Goal: Task Accomplishment & Management: Use online tool/utility

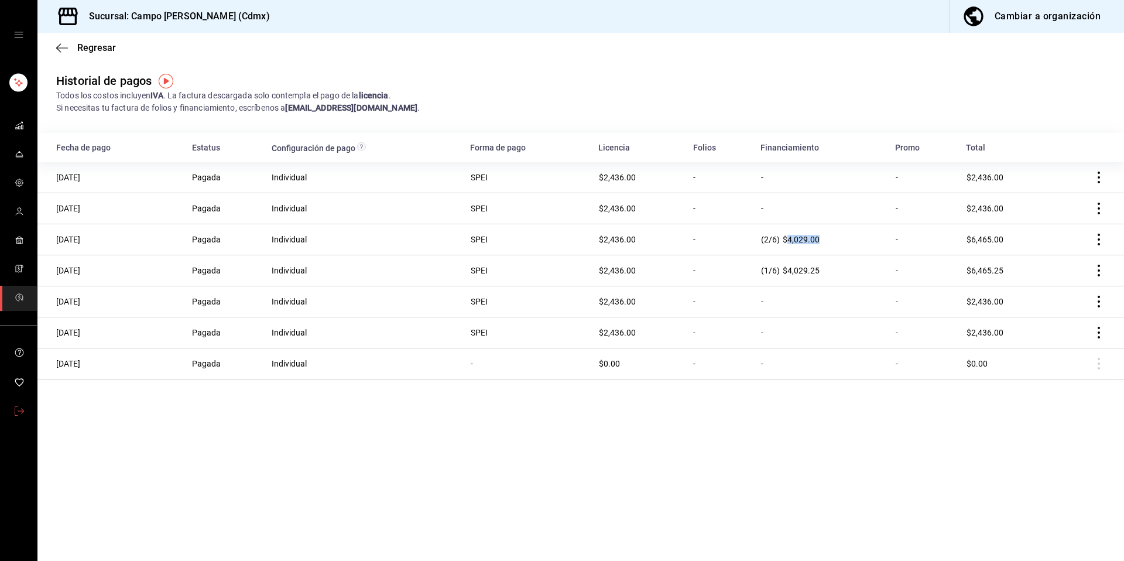
click at [14, 401] on link "mailbox folders" at bounding box center [18, 411] width 37 height 25
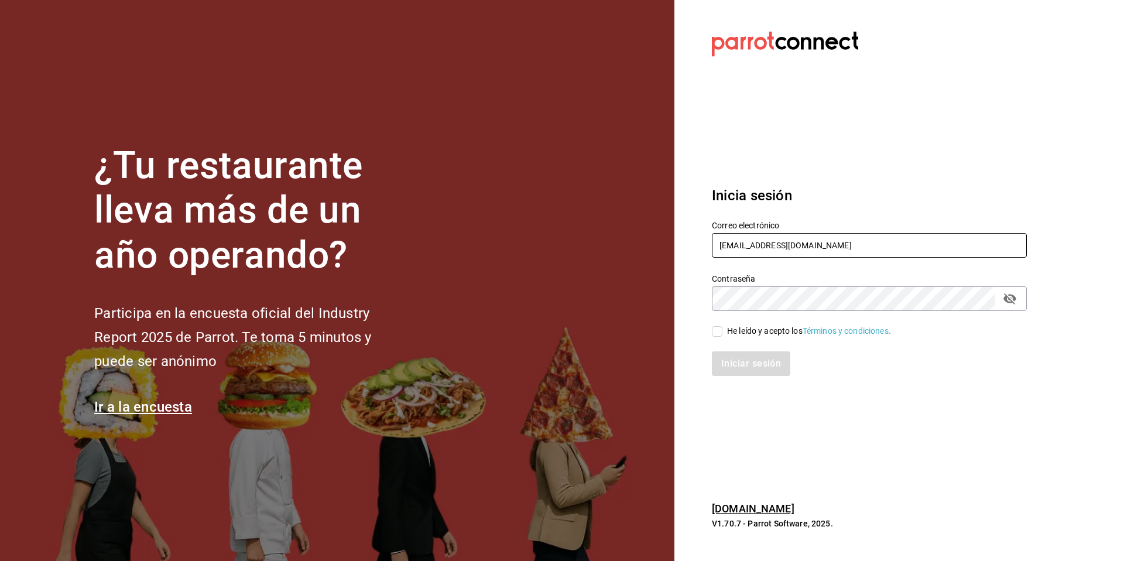
click at [847, 238] on input "campomarte@cdmx.com" at bounding box center [869, 245] width 315 height 25
drag, startPoint x: 829, startPoint y: 239, endPoint x: 743, endPoint y: 255, distance: 86.9
click at [743, 255] on input "campomarte@cdmx.com" at bounding box center [869, 245] width 315 height 25
type input "[PERSON_NAME][EMAIL_ADDRESS][DOMAIN_NAME]"
click at [729, 328] on div "He leído y acepto los Términos y condiciones." at bounding box center [809, 331] width 164 height 12
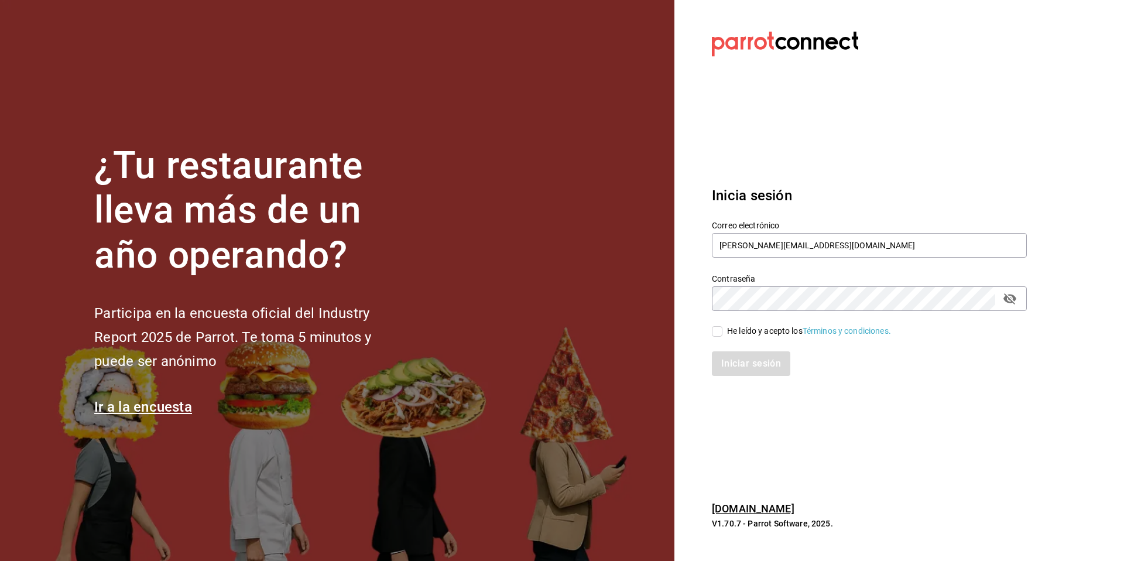
click at [722, 328] on input "He leído y acepto los Términos y condiciones." at bounding box center [717, 331] width 11 height 11
checkbox input "true"
click at [732, 360] on button "Iniciar sesión" at bounding box center [752, 363] width 80 height 25
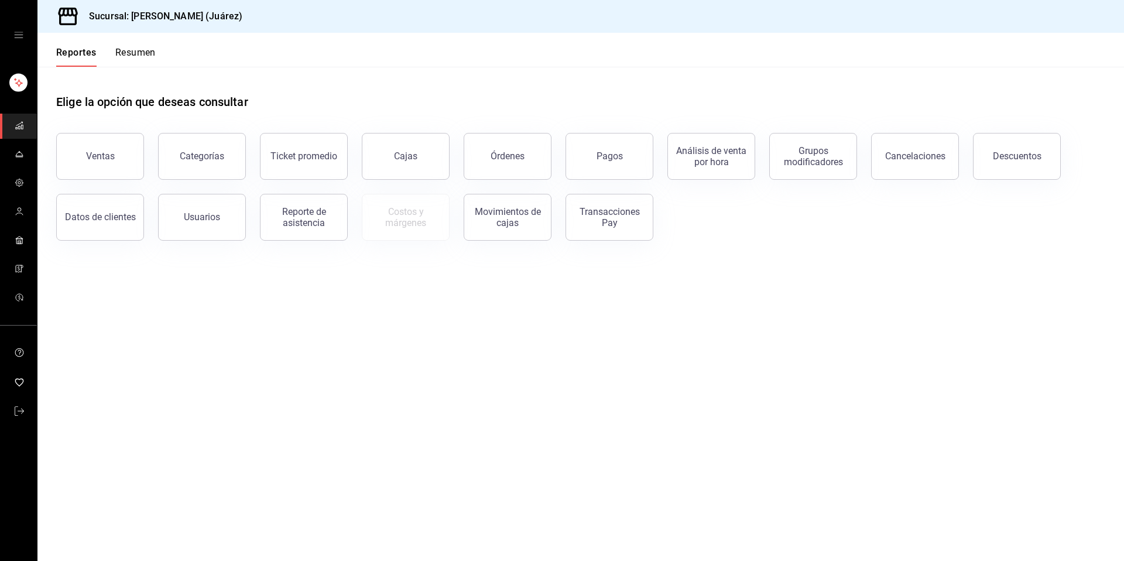
click at [32, 164] on link "mailbox folders" at bounding box center [18, 154] width 37 height 25
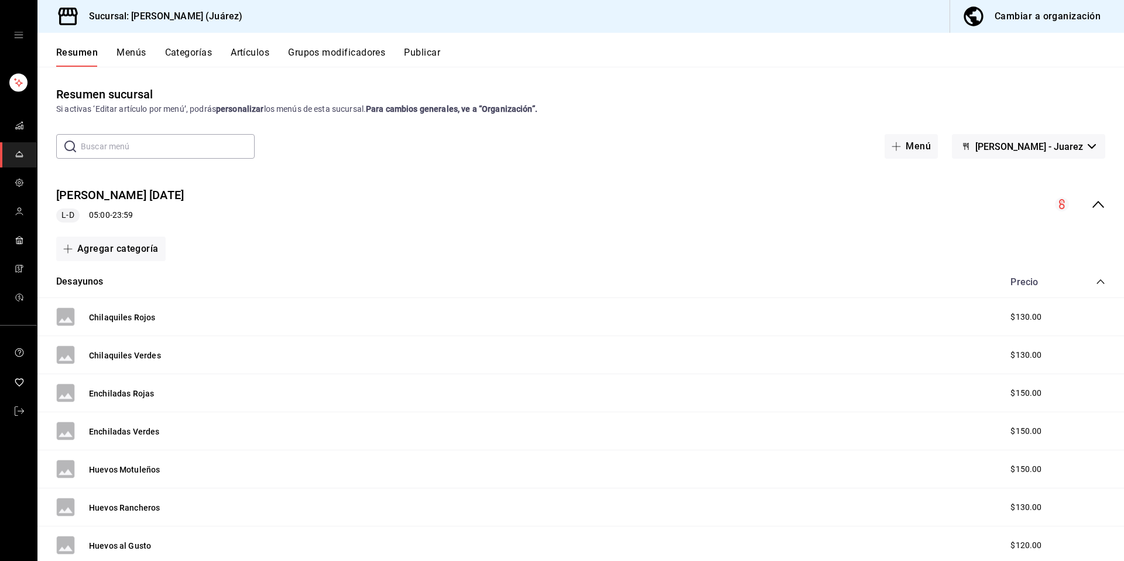
click at [1085, 196] on div "[PERSON_NAME] [DATE] L-D 05:00 - 23:59" at bounding box center [580, 204] width 1086 height 54
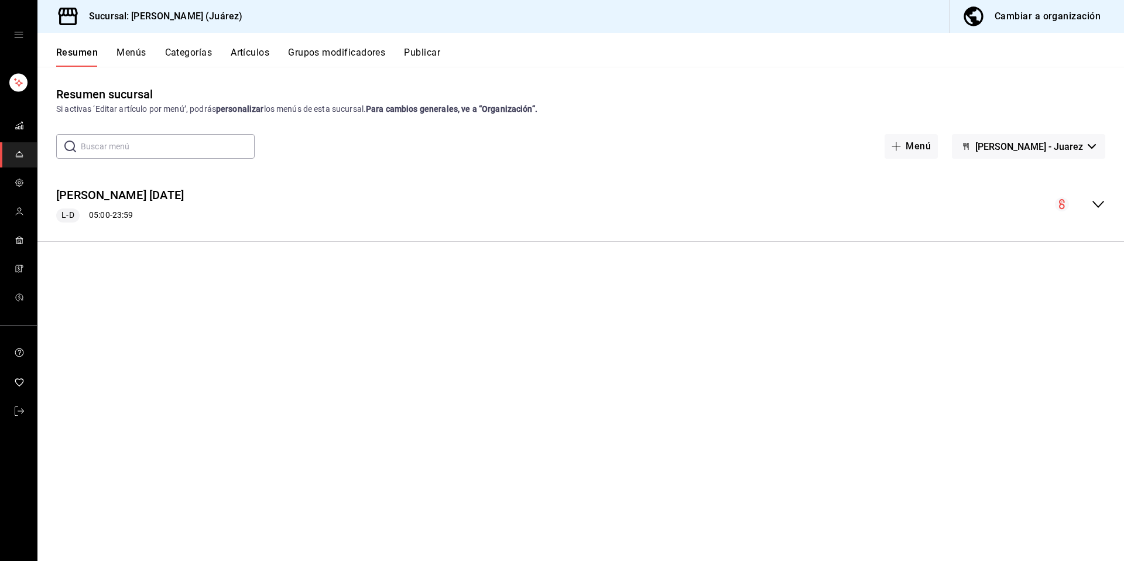
click at [34, 408] on link "mailbox folders" at bounding box center [18, 411] width 37 height 25
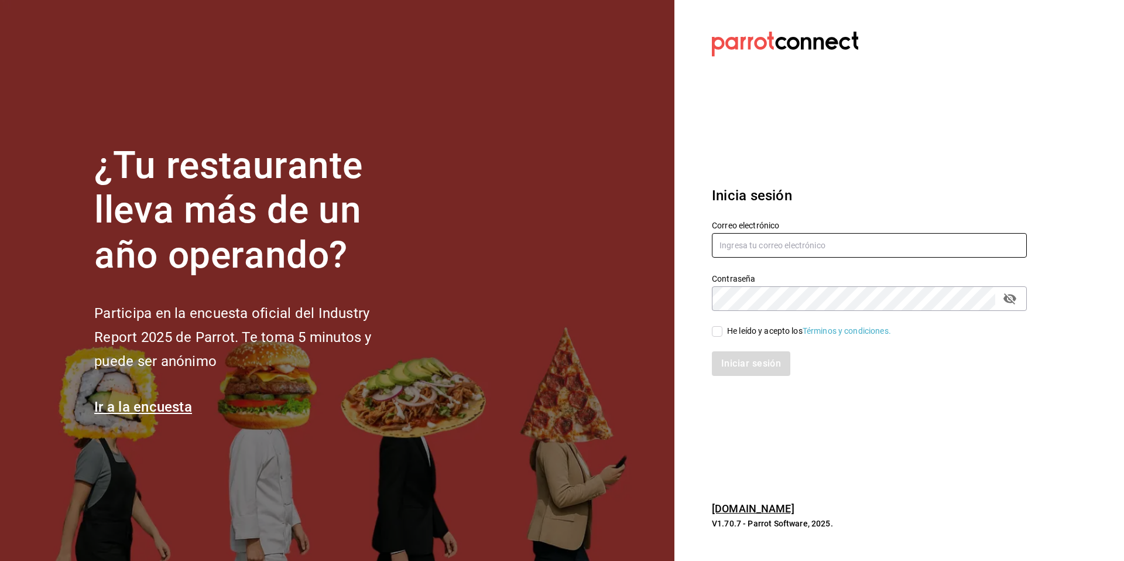
type input "[PERSON_NAME][EMAIL_ADDRESS][DOMAIN_NAME]"
